Goal: Task Accomplishment & Management: Complete application form

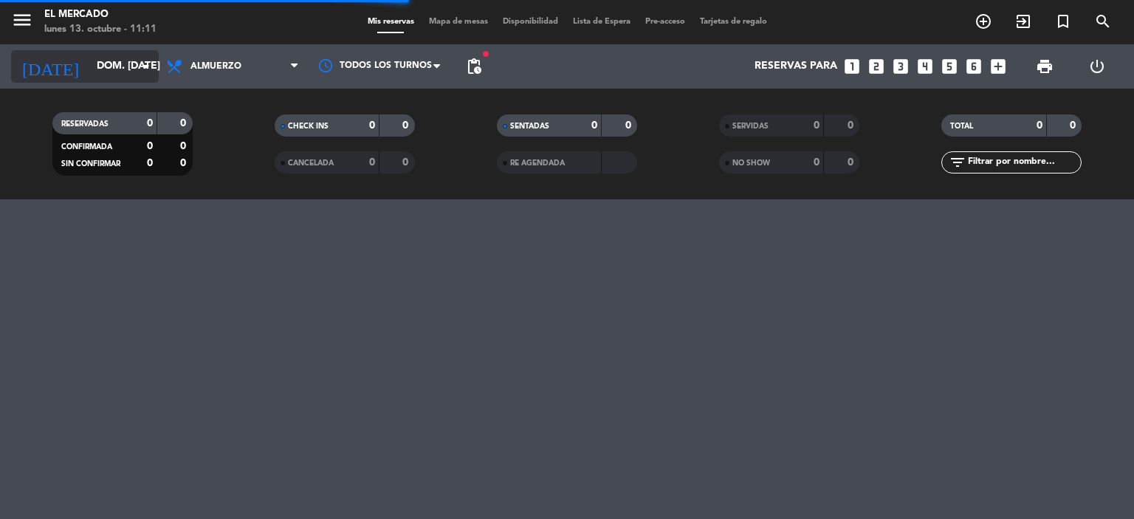
click at [148, 56] on input "dom. [DATE]" at bounding box center [159, 66] width 140 height 27
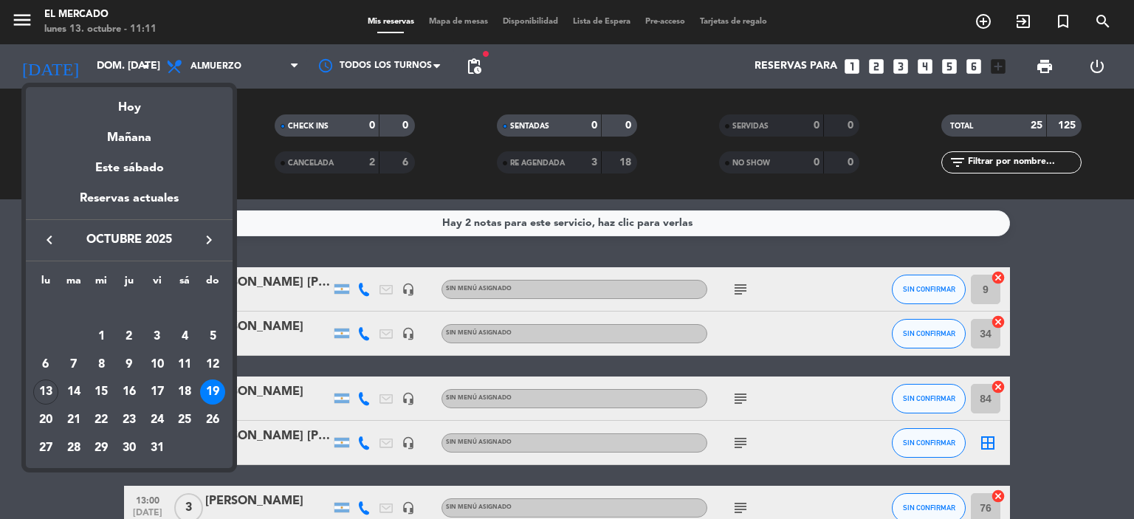
click at [216, 240] on icon "keyboard_arrow_right" at bounding box center [209, 240] width 18 height 18
click at [159, 392] on div "19" at bounding box center [157, 391] width 25 height 25
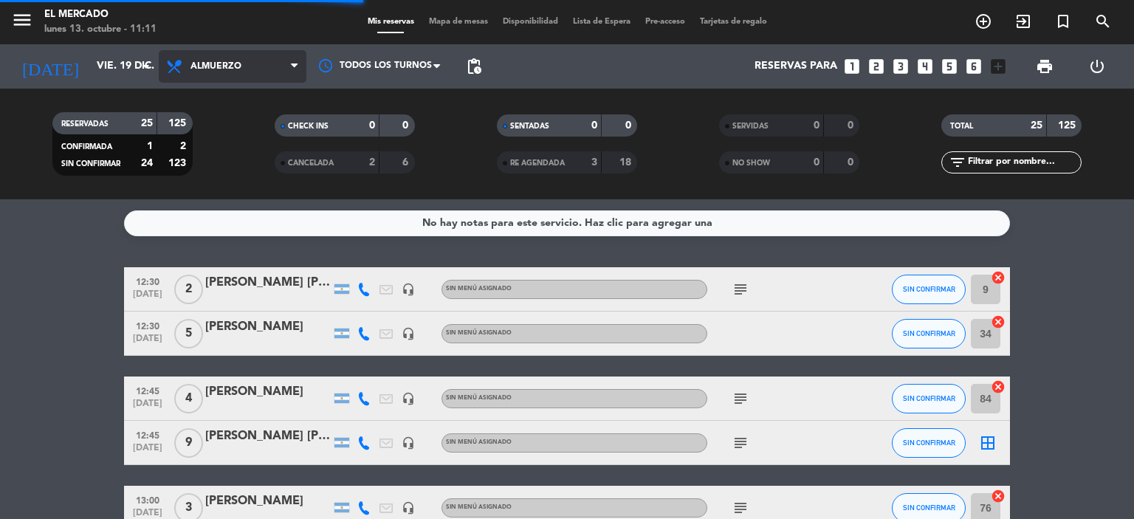
click at [159, 78] on span "Almuerzo" at bounding box center [233, 66] width 148 height 32
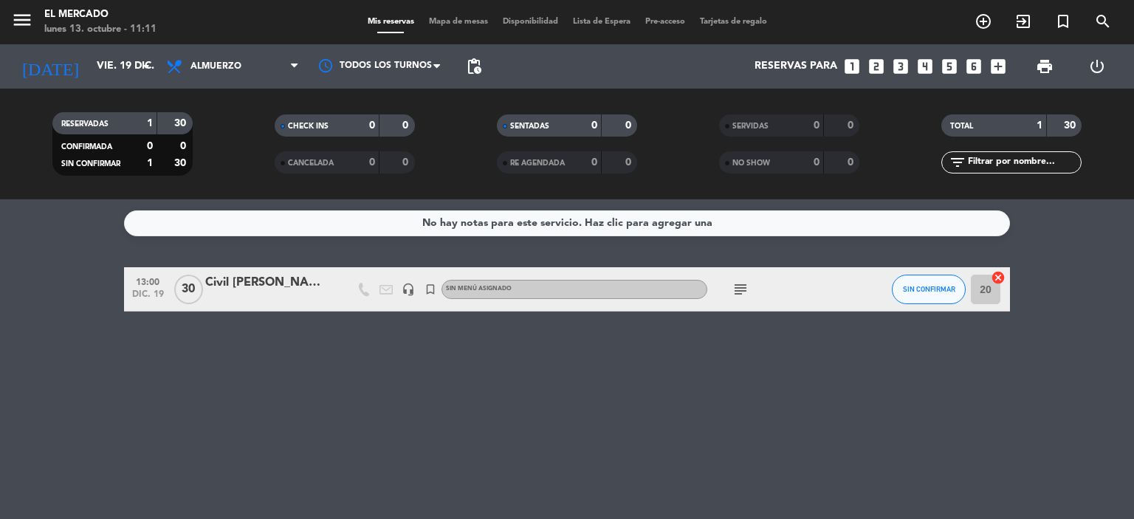
click at [9, 326] on div "No hay notas para este servicio. Haz clic para agregar una 13:00 dic. 19 30 Civ…" at bounding box center [567, 359] width 1134 height 320
click at [284, 284] on div "Civil [PERSON_NAME] Y [PERSON_NAME]" at bounding box center [267, 282] width 125 height 19
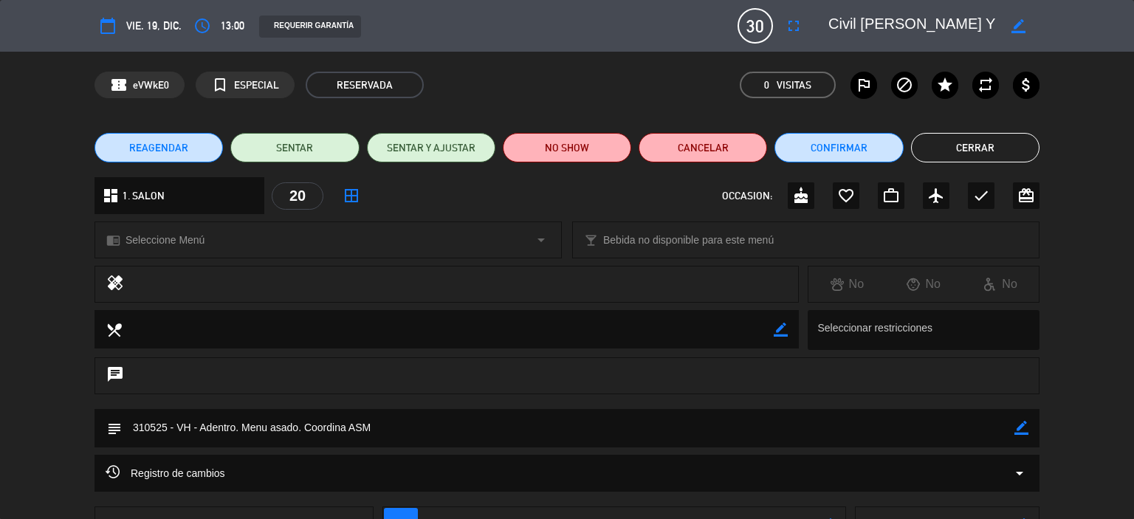
click at [1000, 138] on button "Cerrar" at bounding box center [975, 148] width 128 height 30
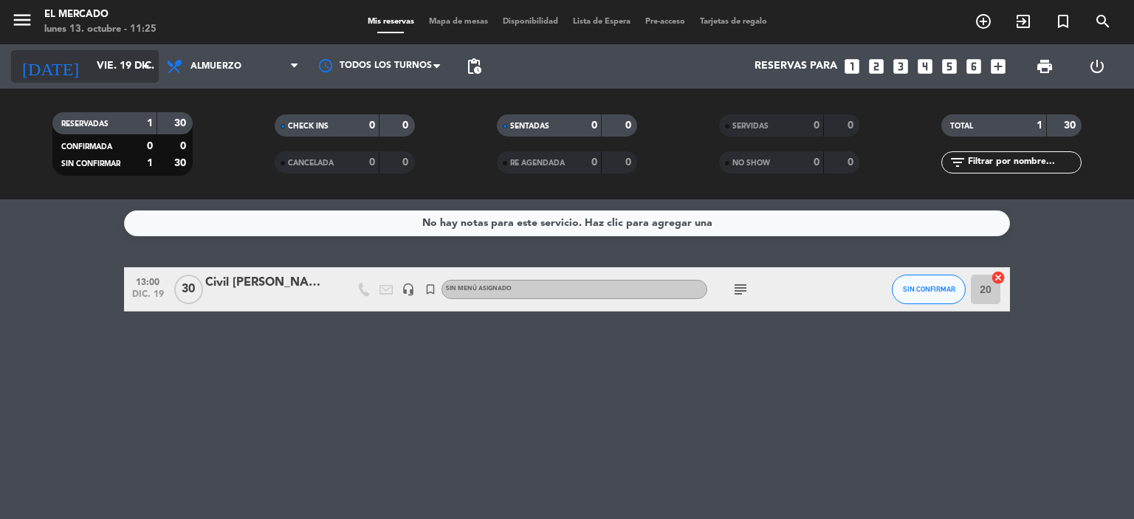
click at [118, 70] on input "vie. 19 dic." at bounding box center [159, 66] width 140 height 27
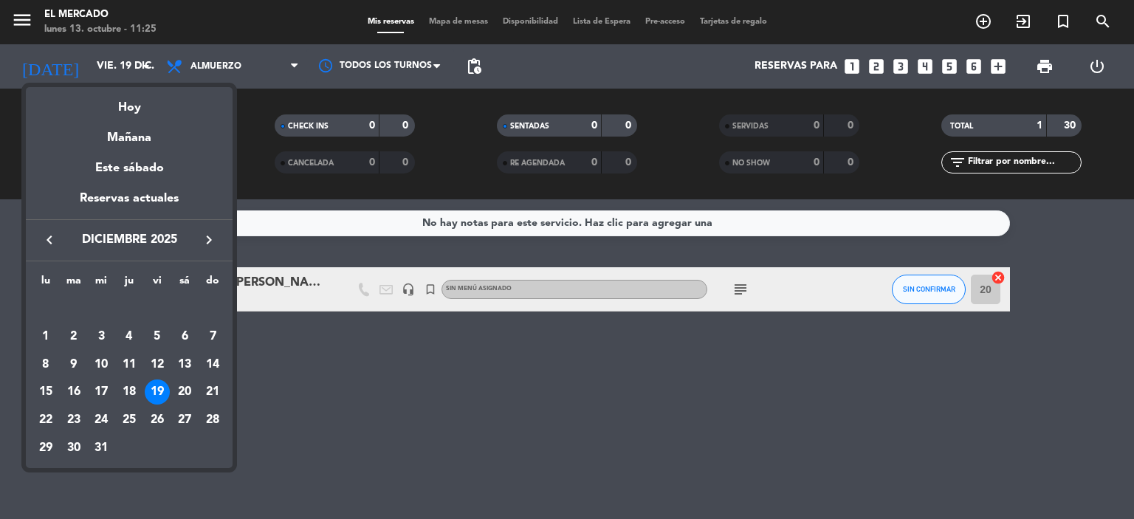
click at [54, 235] on icon "keyboard_arrow_left" at bounding box center [50, 240] width 18 height 18
click at [216, 390] on div "19" at bounding box center [212, 391] width 25 height 25
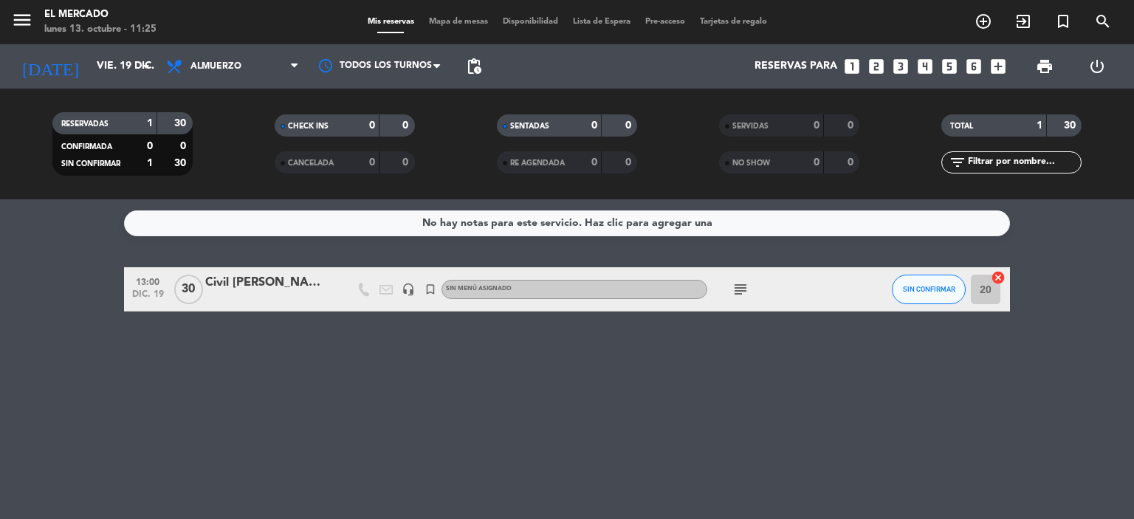
type input "dom. [DATE]"
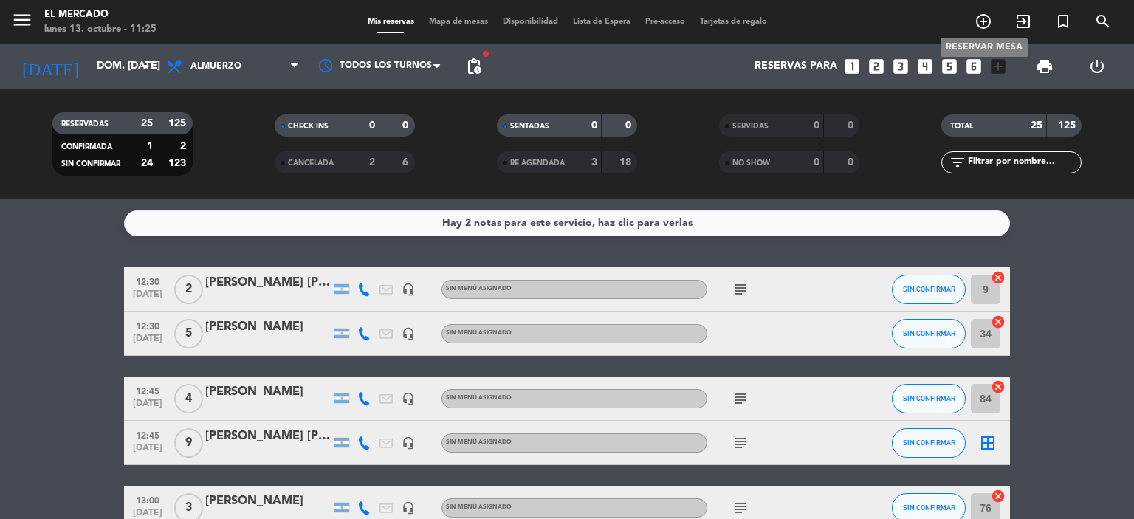
click at [983, 26] on icon "add_circle_outline" at bounding box center [983, 22] width 18 height 18
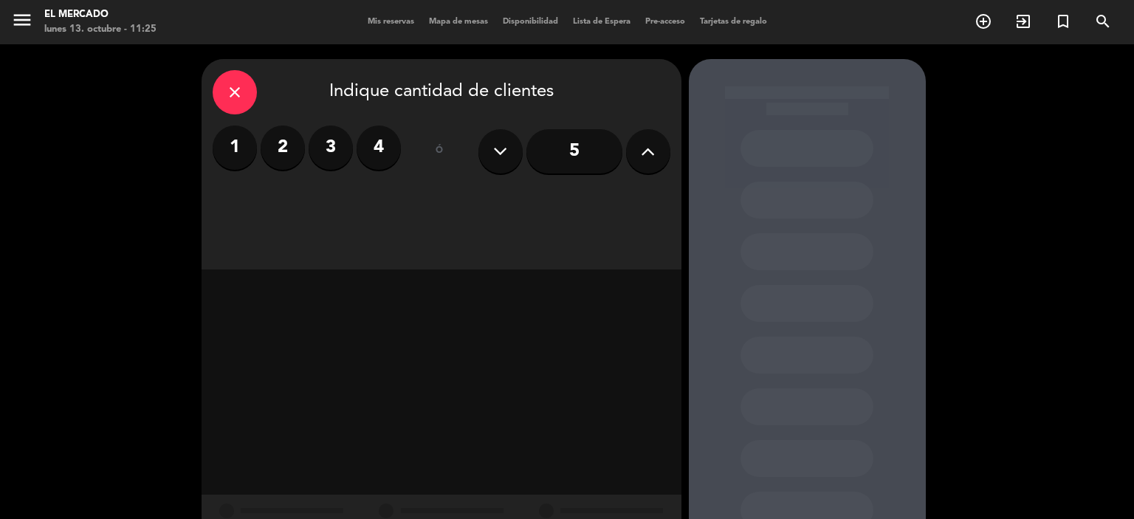
click at [582, 153] on input "5" at bounding box center [574, 151] width 96 height 44
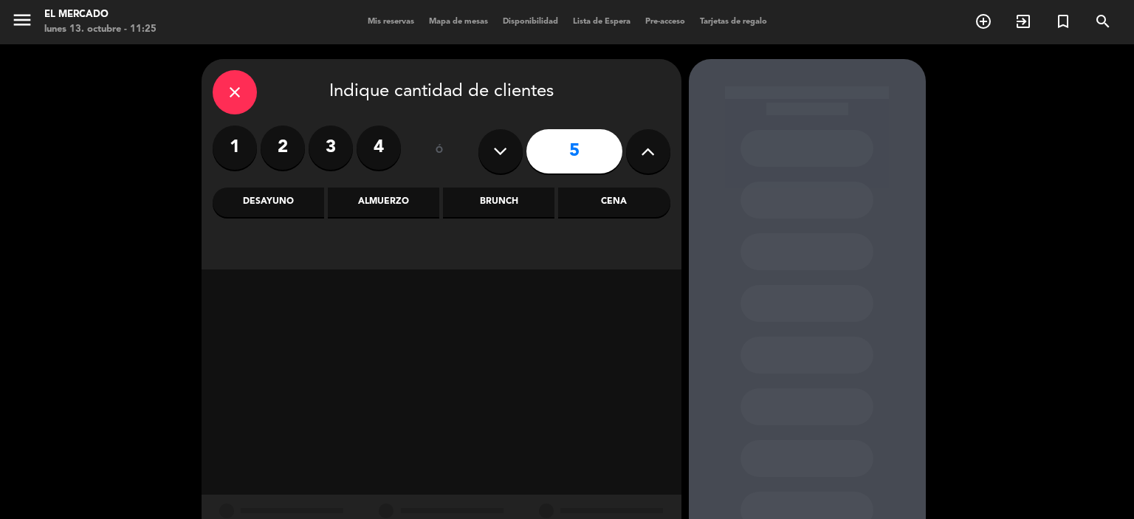
drag, startPoint x: 619, startPoint y: 152, endPoint x: 629, endPoint y: 150, distance: 9.8
click at [623, 150] on div "5" at bounding box center [574, 151] width 192 height 52
click at [629, 151] on button at bounding box center [648, 151] width 44 height 44
type input "6"
click at [410, 200] on div "Almuerzo" at bounding box center [383, 202] width 111 height 30
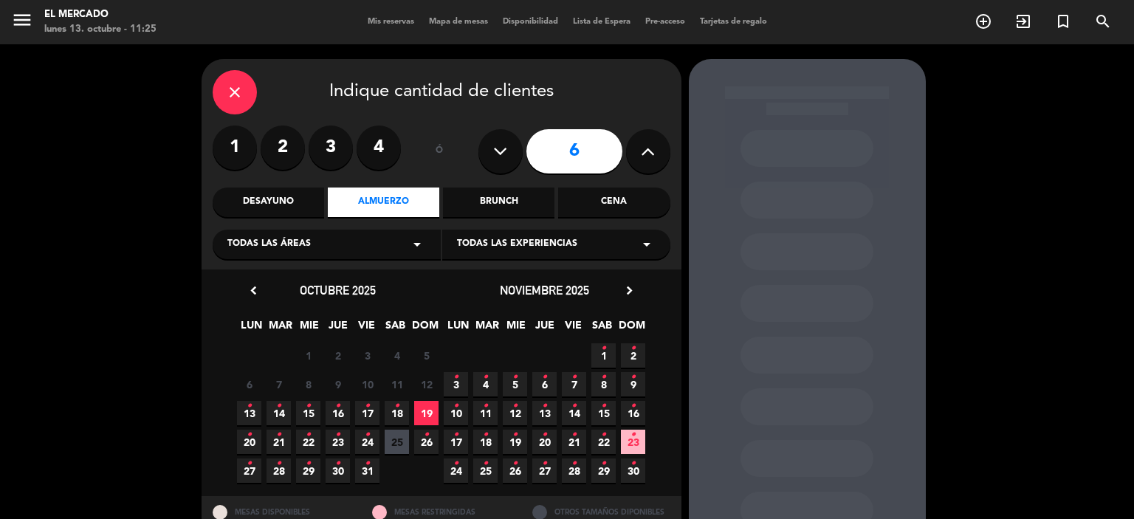
click at [420, 410] on span "19" at bounding box center [426, 413] width 24 height 24
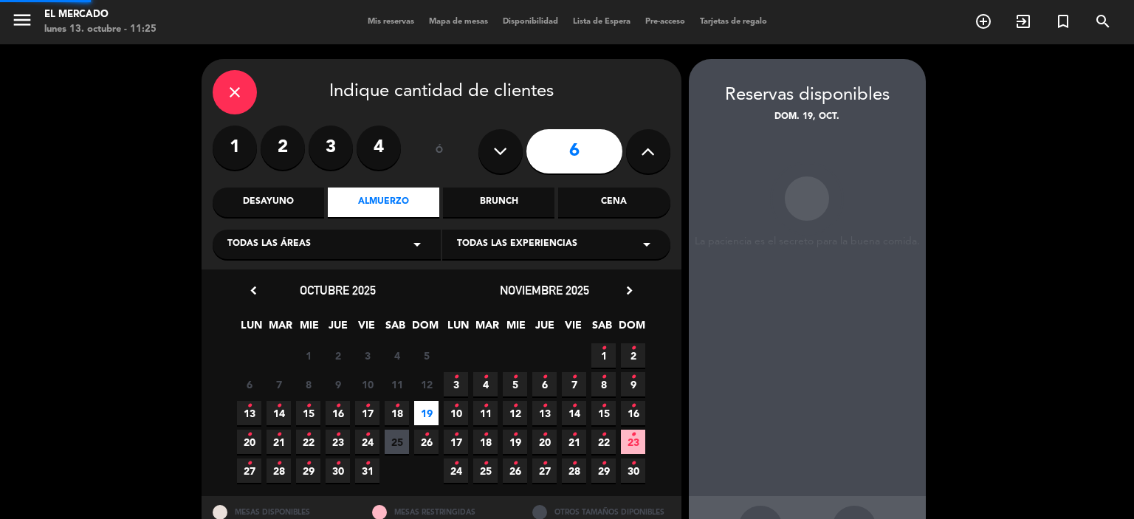
scroll to position [54, 0]
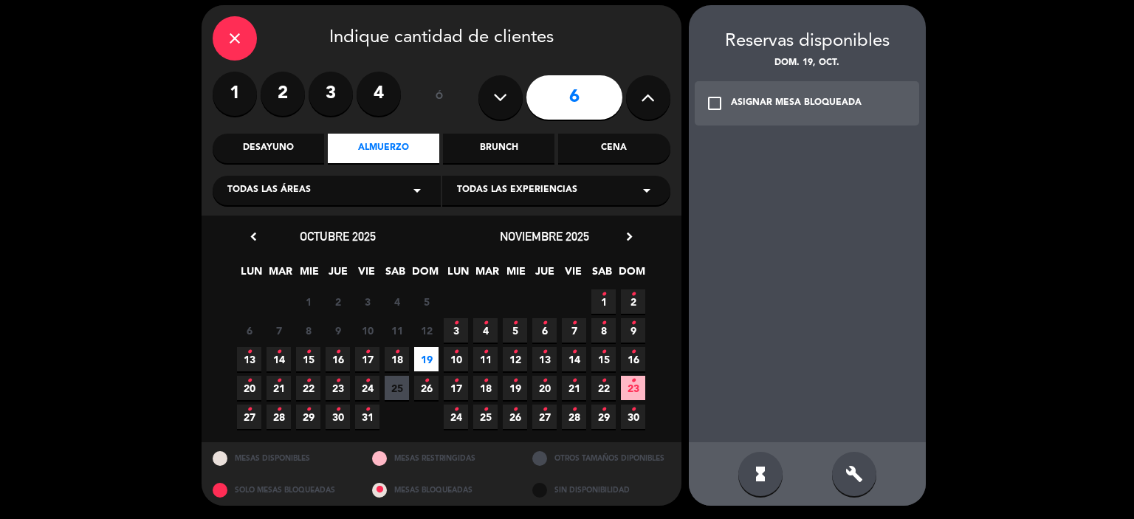
click at [448, 188] on div "Todas las experiencias arrow_drop_down" at bounding box center [556, 191] width 228 height 30
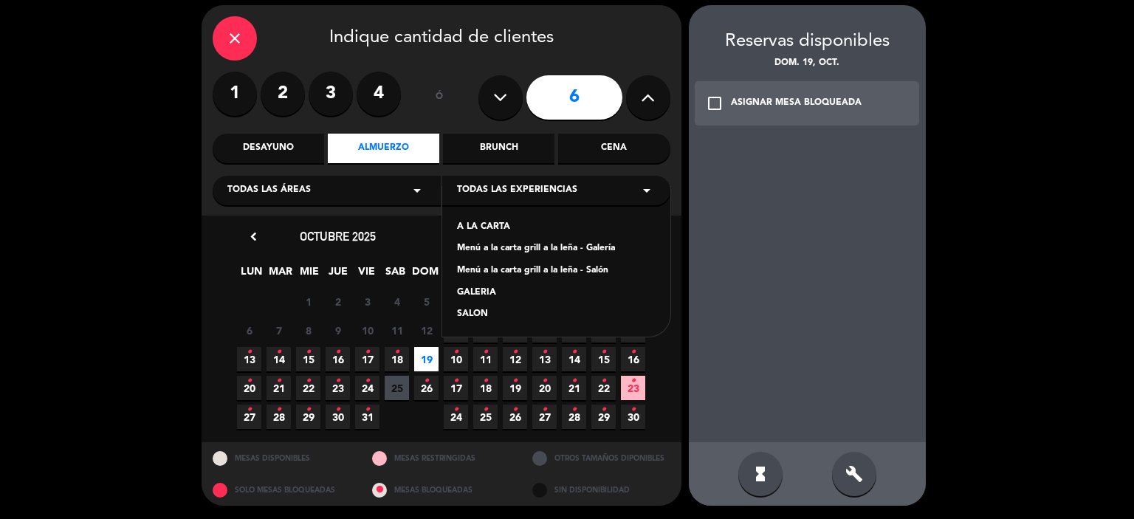
click at [457, 187] on span "Todas las experiencias" at bounding box center [517, 190] width 120 height 15
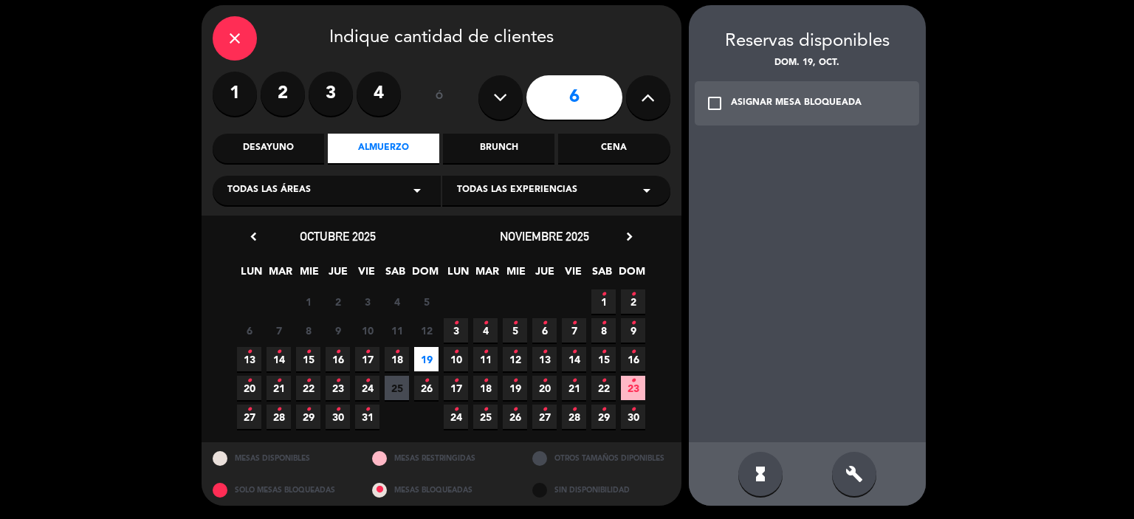
click at [419, 191] on icon "arrow_drop_down" at bounding box center [417, 191] width 18 height 18
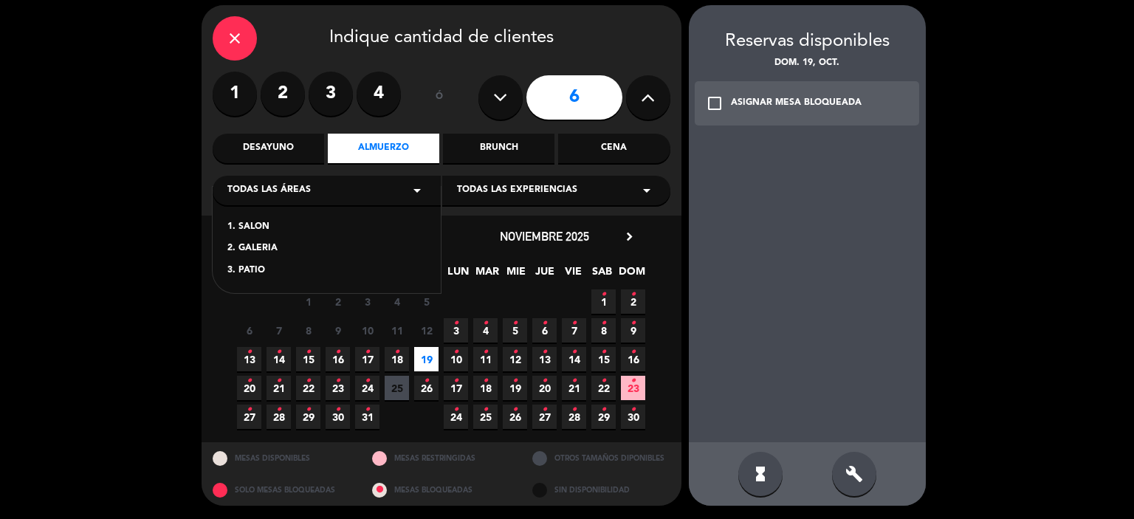
click at [231, 245] on div "2. GALERIA" at bounding box center [326, 248] width 199 height 15
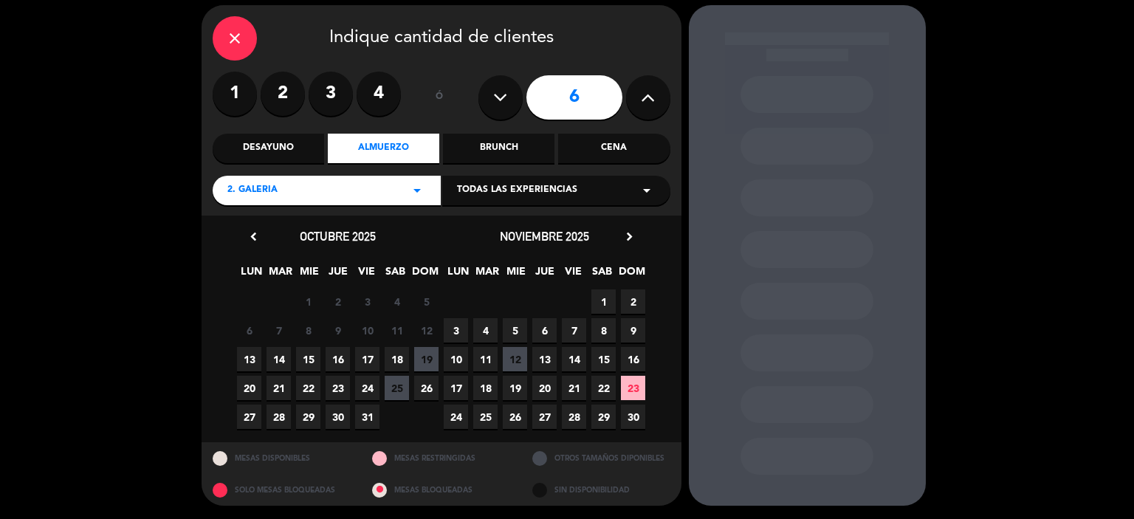
click at [423, 362] on span "19" at bounding box center [426, 359] width 24 height 24
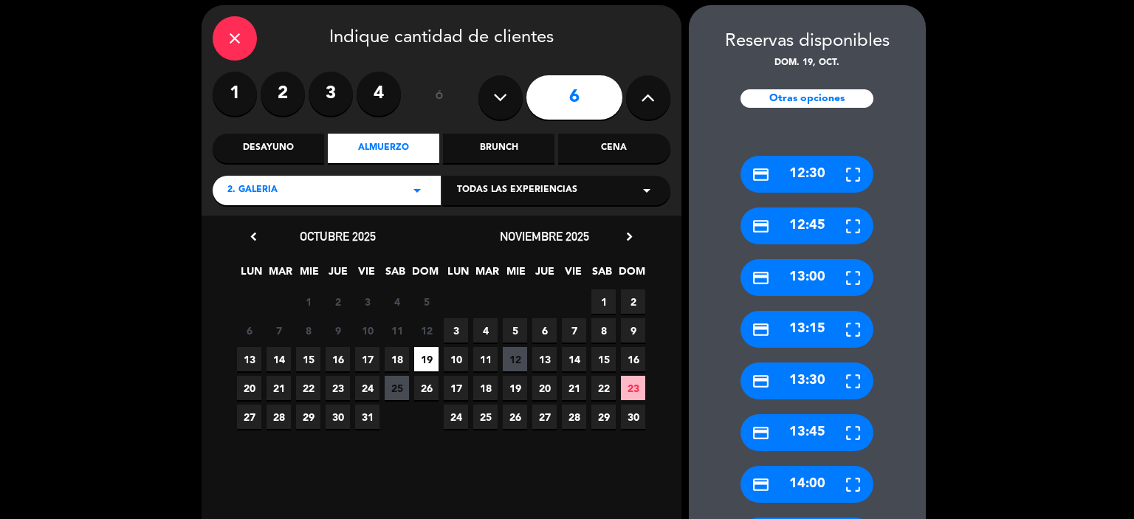
click at [788, 173] on div "credit_card 12:30" at bounding box center [806, 174] width 133 height 37
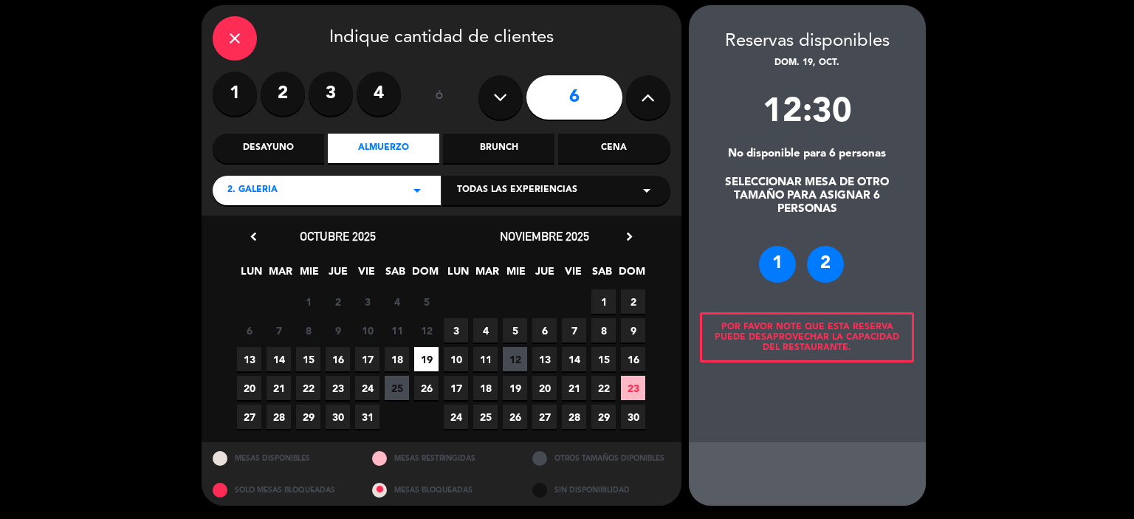
click at [565, 94] on input "6" at bounding box center [574, 97] width 96 height 44
click at [409, 183] on icon "arrow_drop_down" at bounding box center [417, 191] width 18 height 18
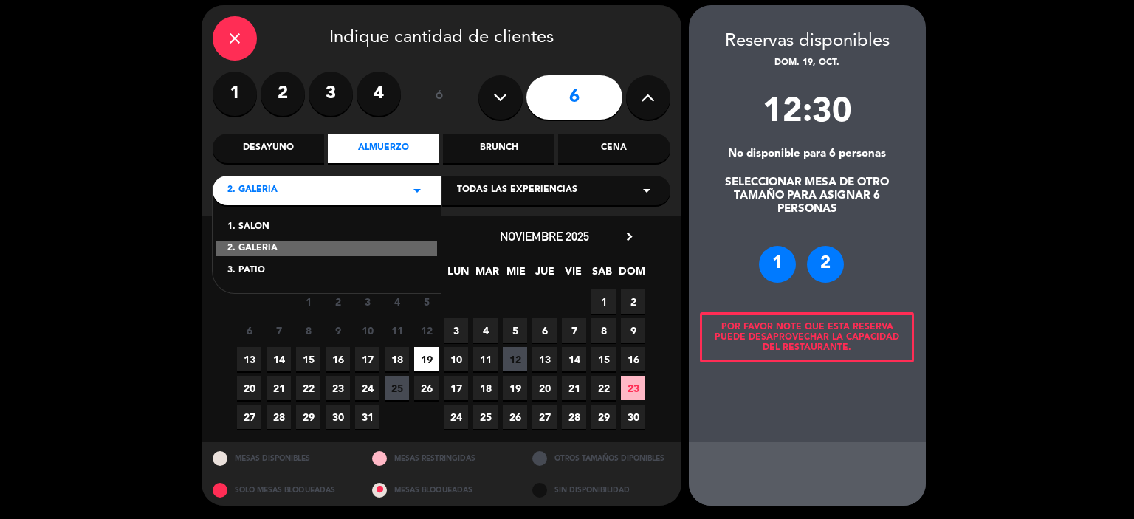
click at [269, 220] on div "1. SALON" at bounding box center [326, 227] width 199 height 15
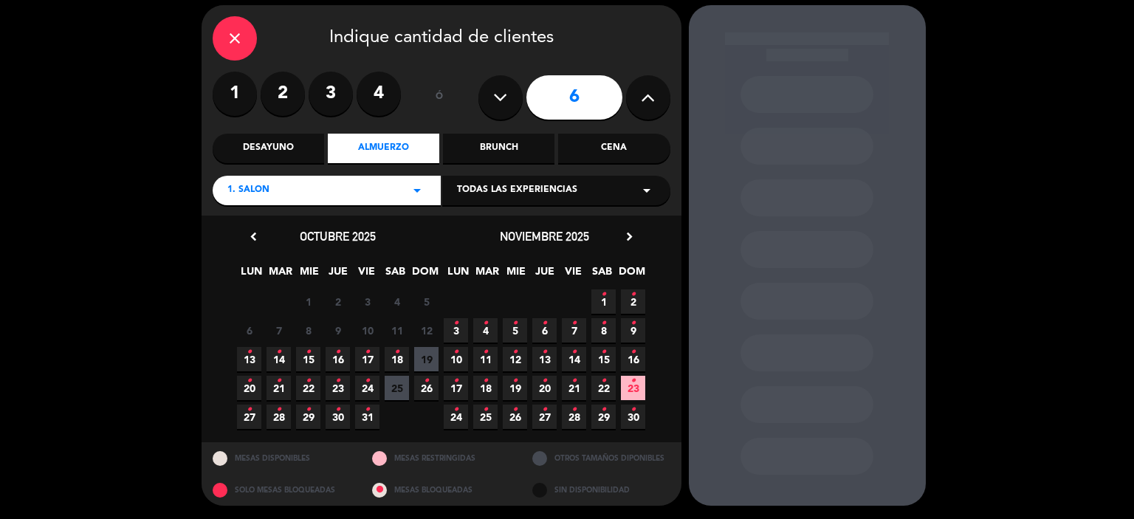
click at [423, 352] on span "19" at bounding box center [426, 359] width 24 height 24
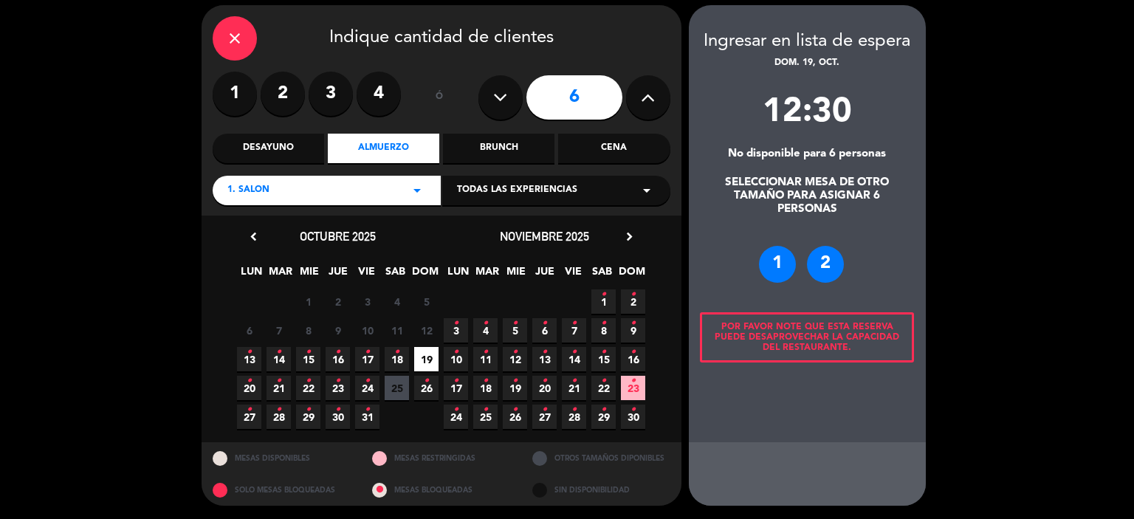
click at [892, 210] on div "SELECCIONAR MESA DE OTRO TAMAÑO PARA ASIGNAR 6 PERSONAS" at bounding box center [807, 196] width 237 height 40
click at [833, 326] on div "Por favor note que esta reserva puede desaprovechar la capacidad del restaurant…" at bounding box center [807, 337] width 214 height 50
click at [213, 36] on div "close" at bounding box center [235, 38] width 44 height 44
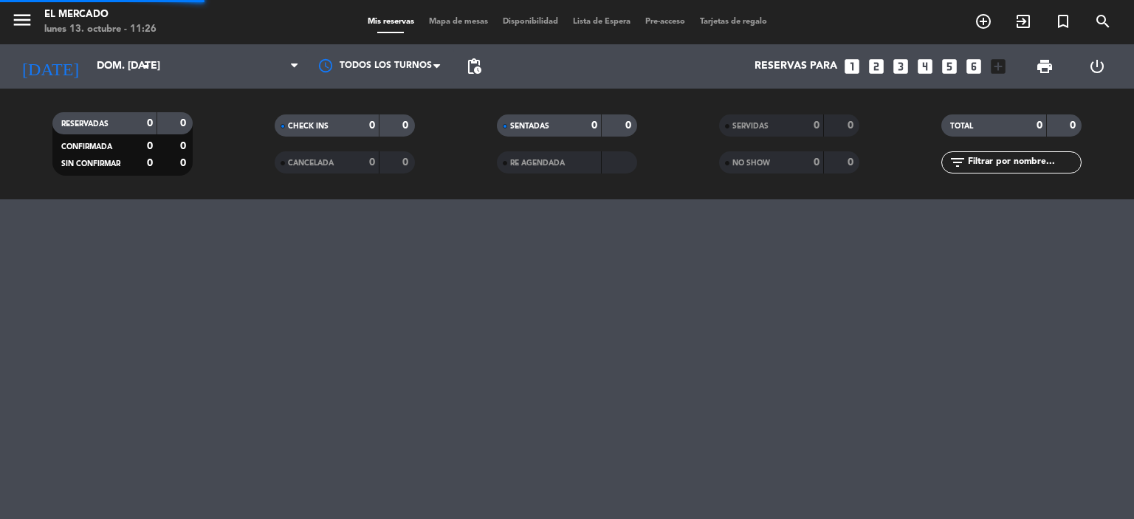
click at [219, 34] on div "menu El [PERSON_NAME] lunes 13. octubre - 11:26" at bounding box center [141, 22] width 283 height 35
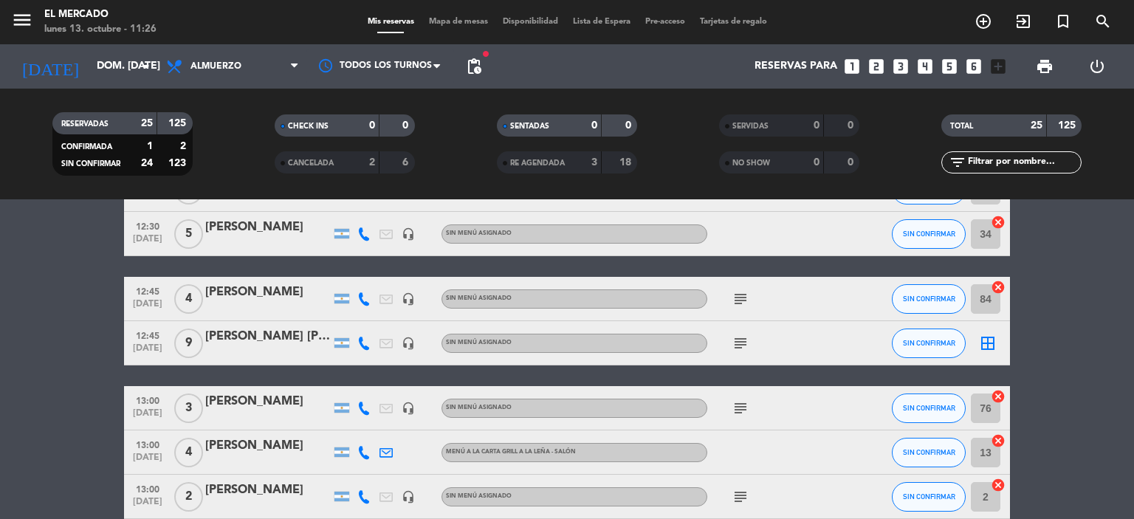
scroll to position [74, 0]
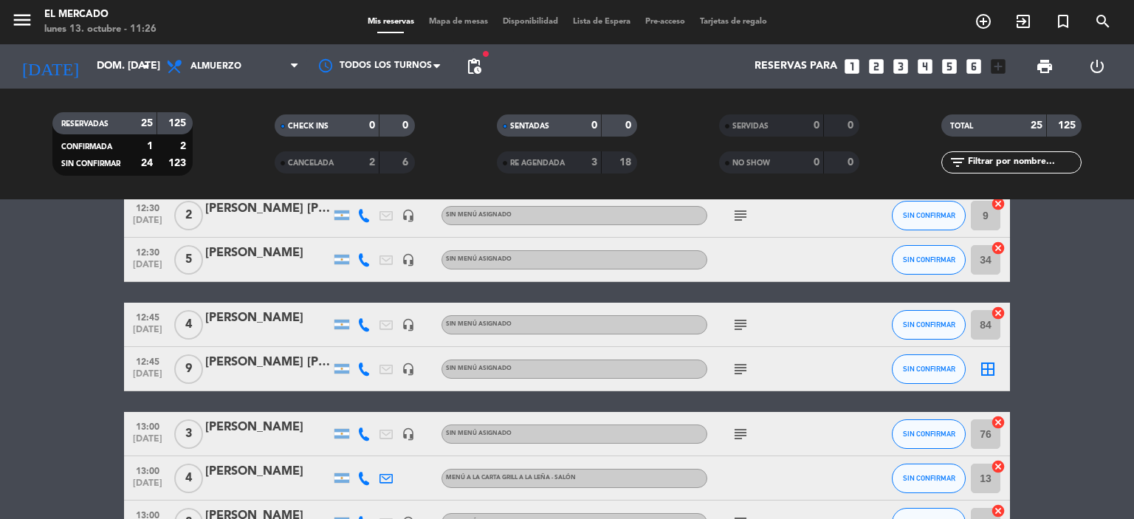
click at [261, 272] on div at bounding box center [267, 270] width 125 height 12
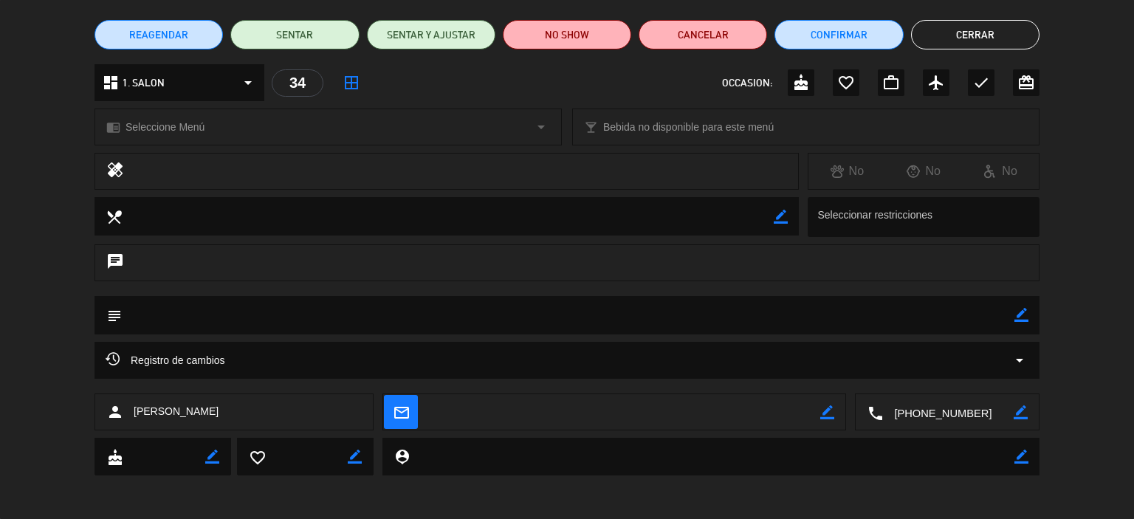
scroll to position [0, 0]
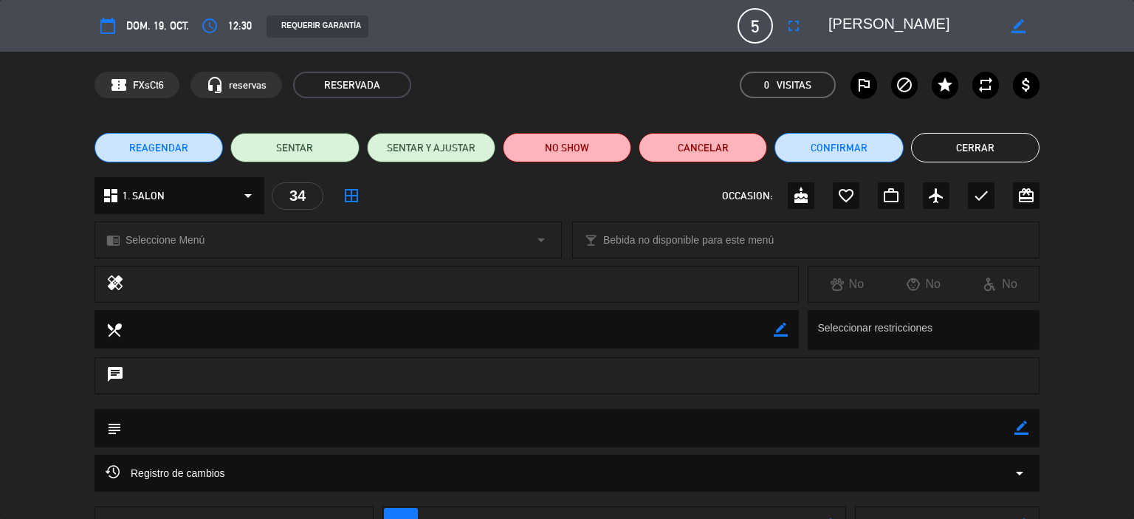
click at [996, 143] on button "Cerrar" at bounding box center [975, 148] width 128 height 30
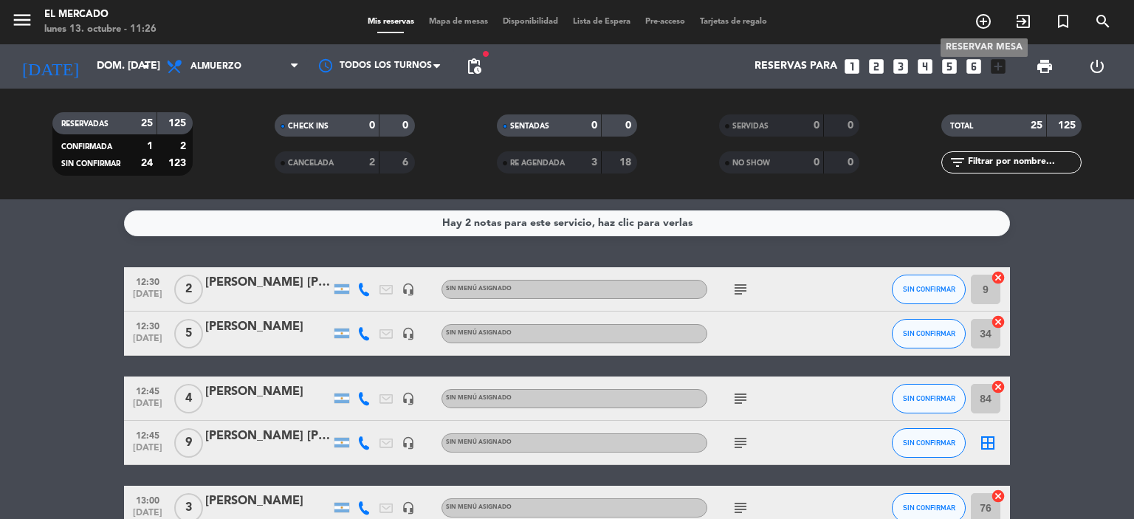
click at [978, 22] on icon "add_circle_outline" at bounding box center [983, 22] width 18 height 18
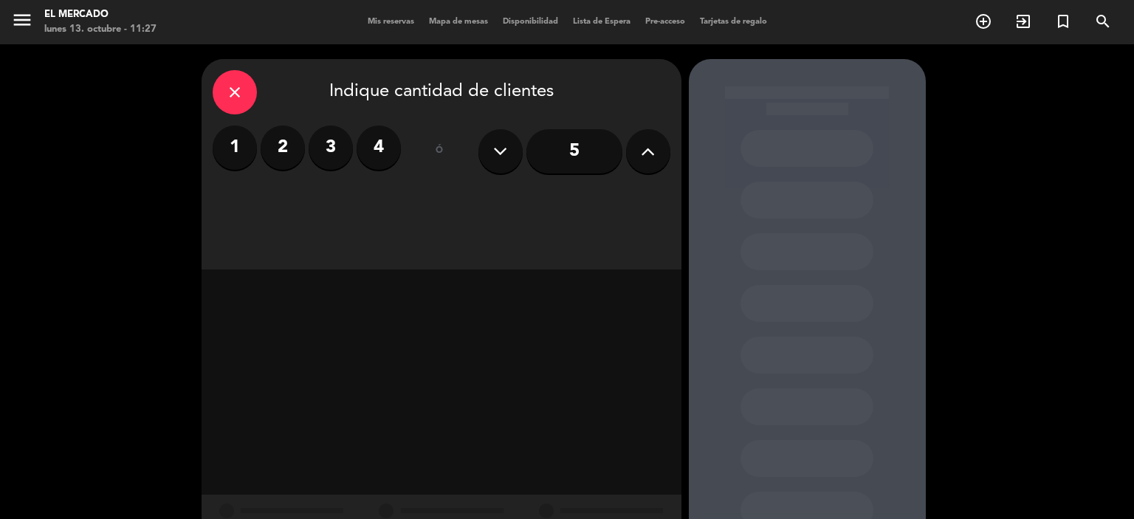
click at [639, 137] on button at bounding box center [648, 151] width 44 height 44
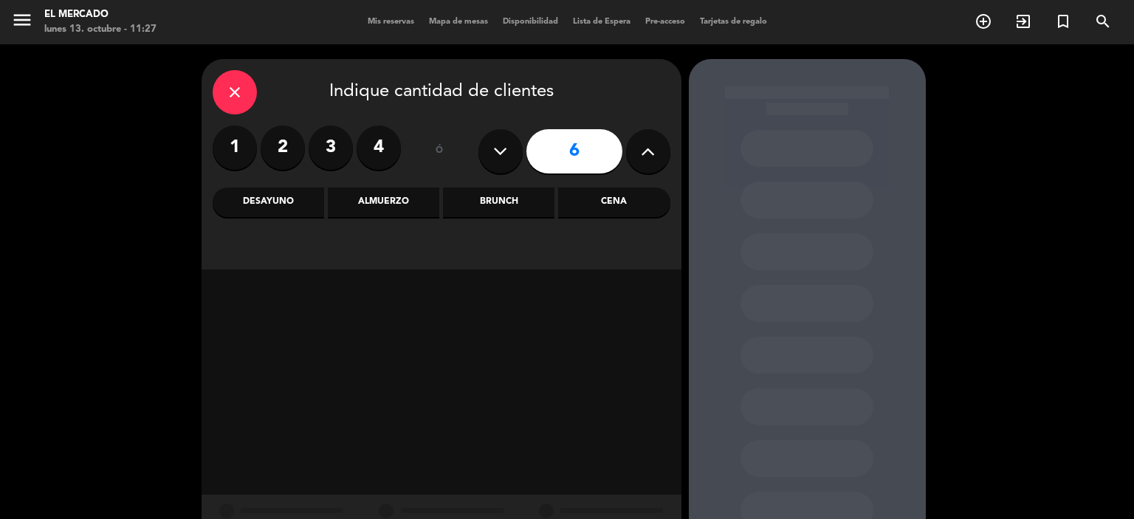
click at [424, 204] on div "Almuerzo" at bounding box center [383, 202] width 111 height 30
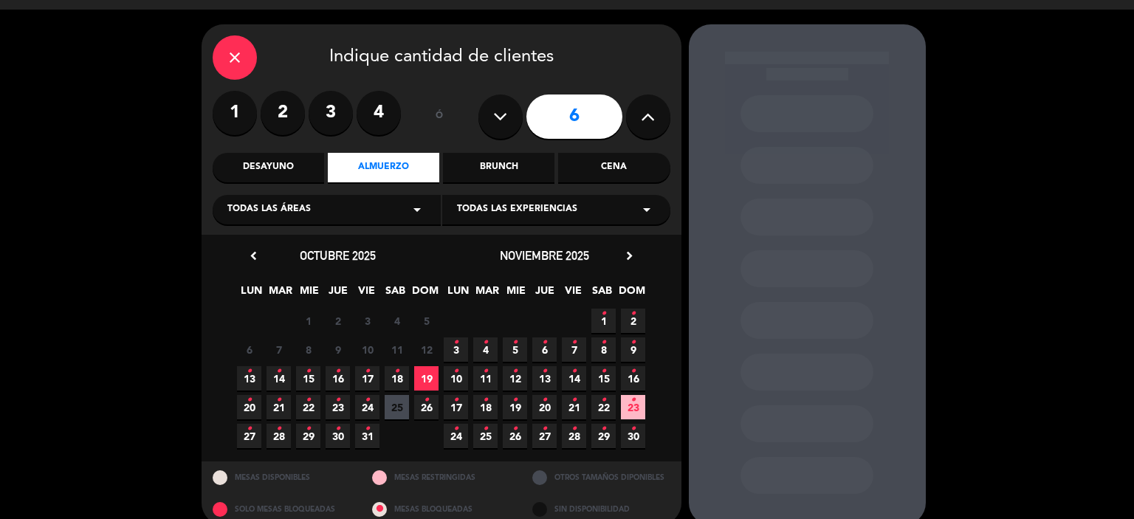
scroll to position [54, 0]
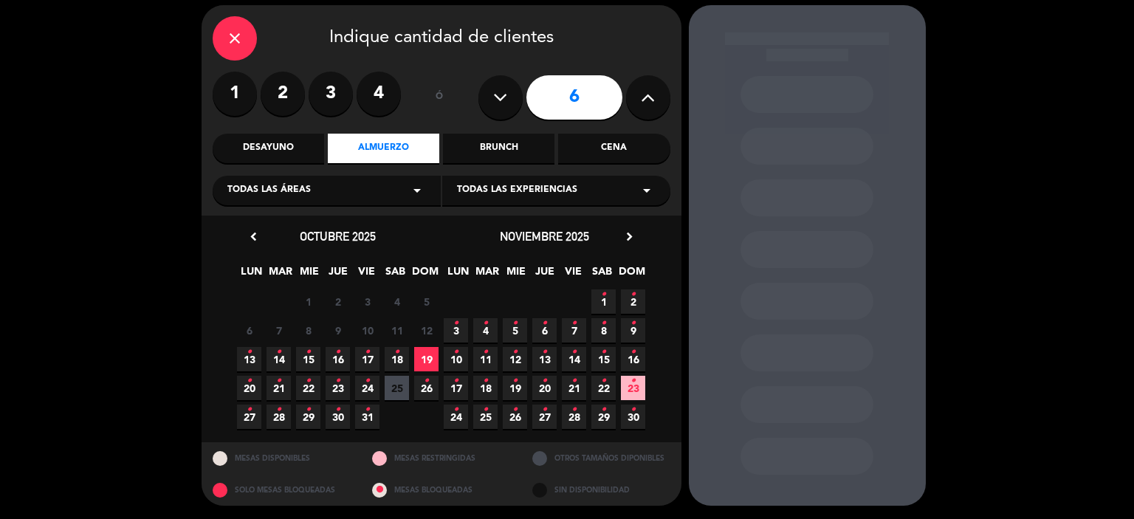
click at [422, 356] on span "19" at bounding box center [426, 359] width 24 height 24
